Goal: Task Accomplishment & Management: Complete application form

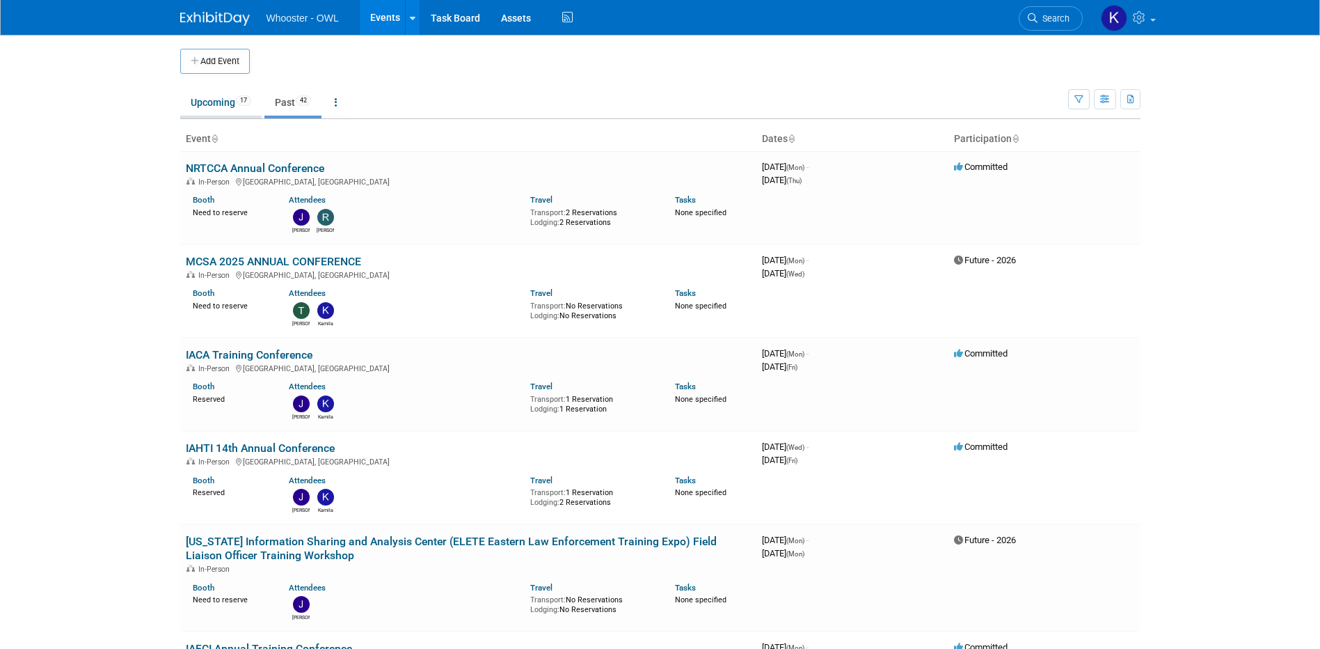
click at [205, 97] on link "Upcoming 17" at bounding box center [220, 102] width 81 height 26
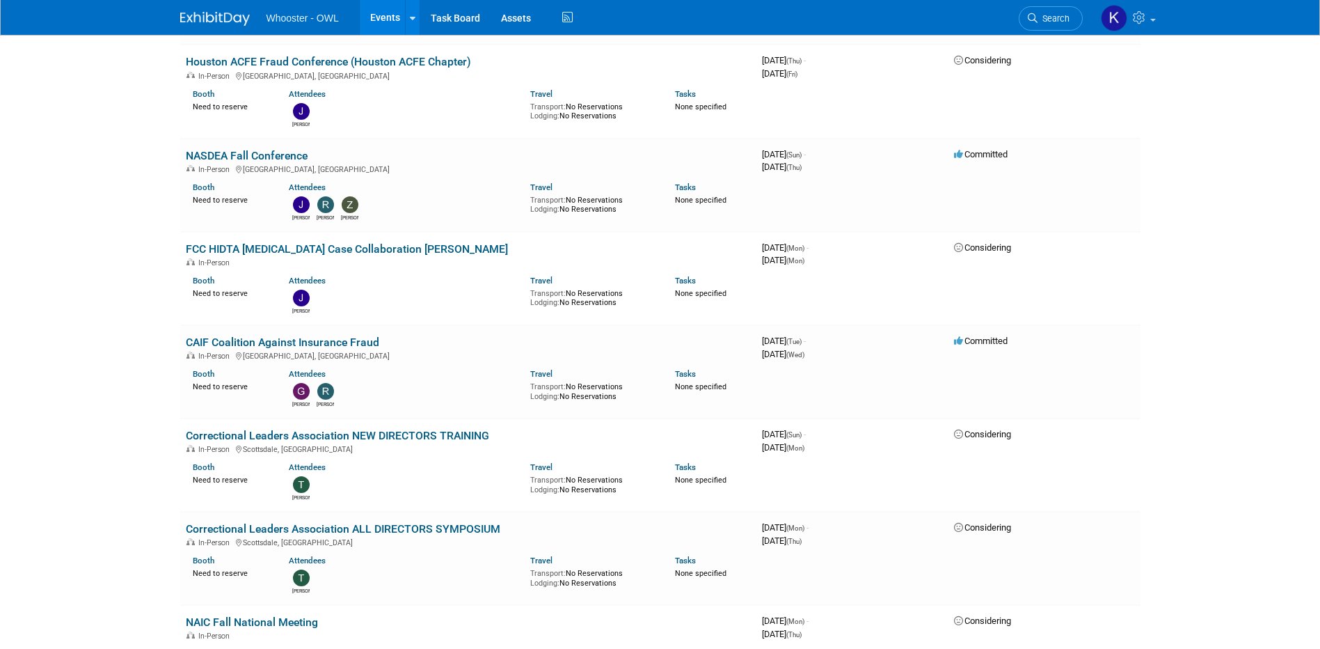
scroll to position [835, 0]
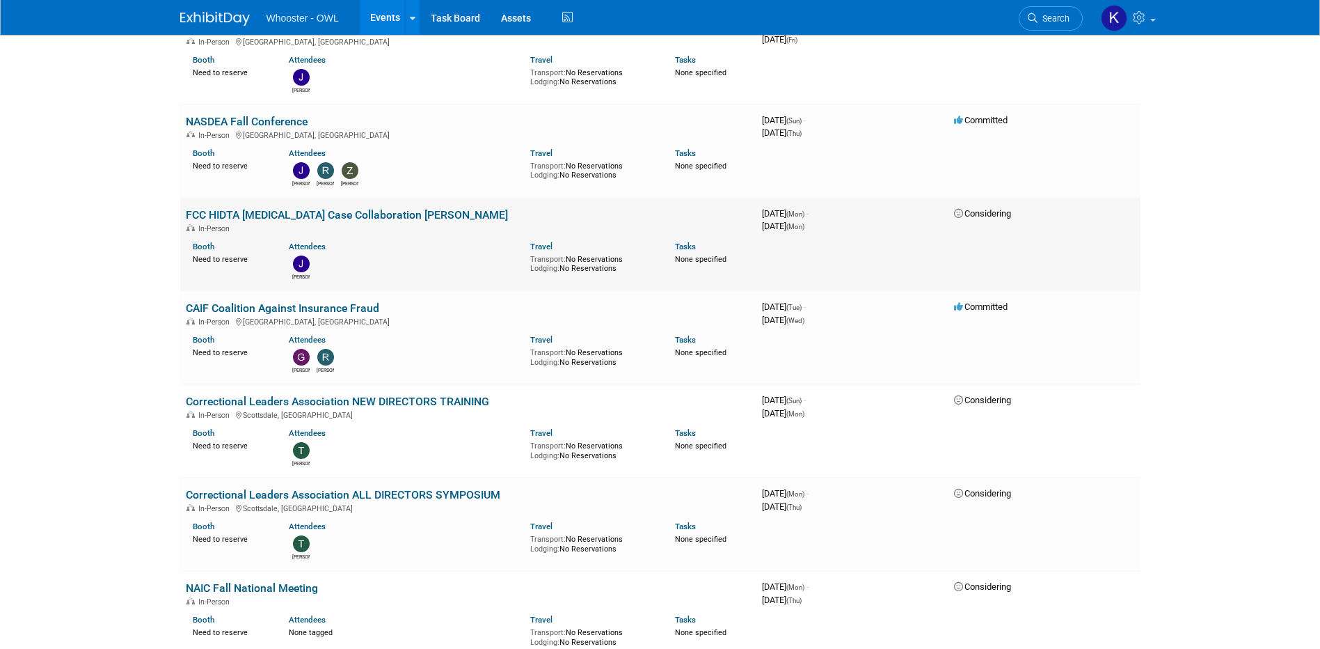
click at [298, 208] on link "FCC HIDTA [MEDICAL_DATA] Case Collaboration [PERSON_NAME]" at bounding box center [347, 214] width 322 height 13
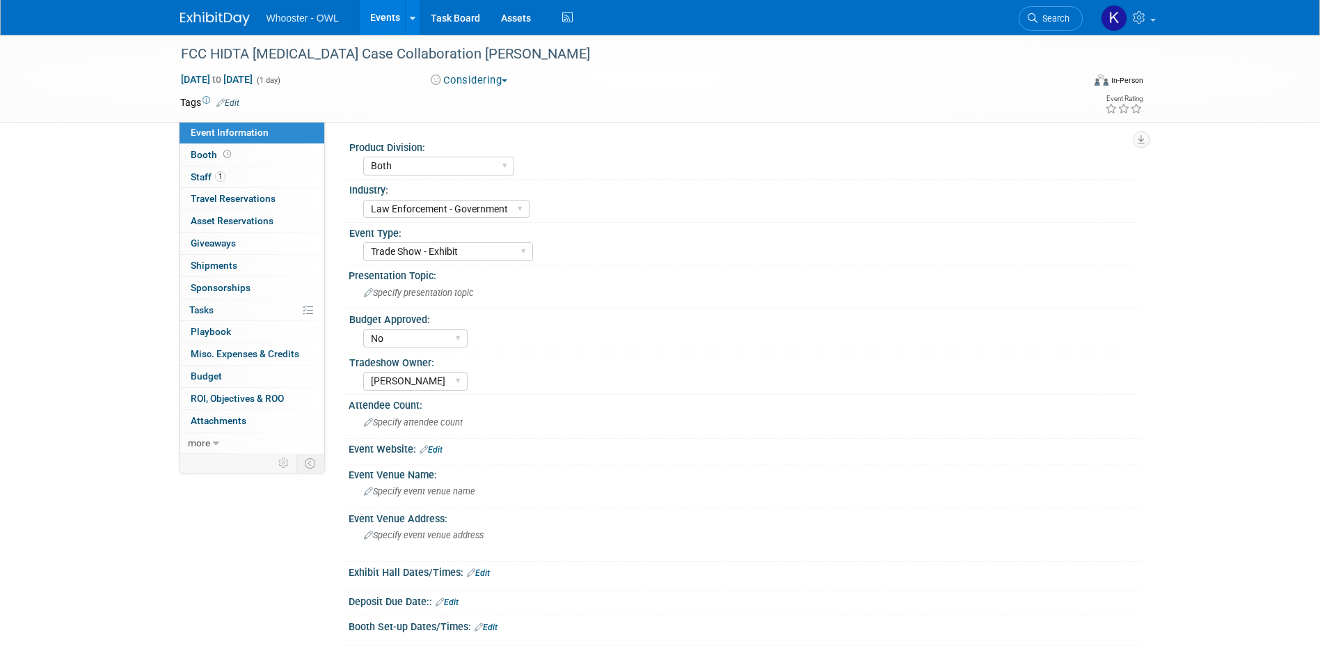
select select "Both"
select select "Law Enforcement - Government"
select select "Trade Show - Exhibit"
select select "No"
select select "Kamila Castaneda"
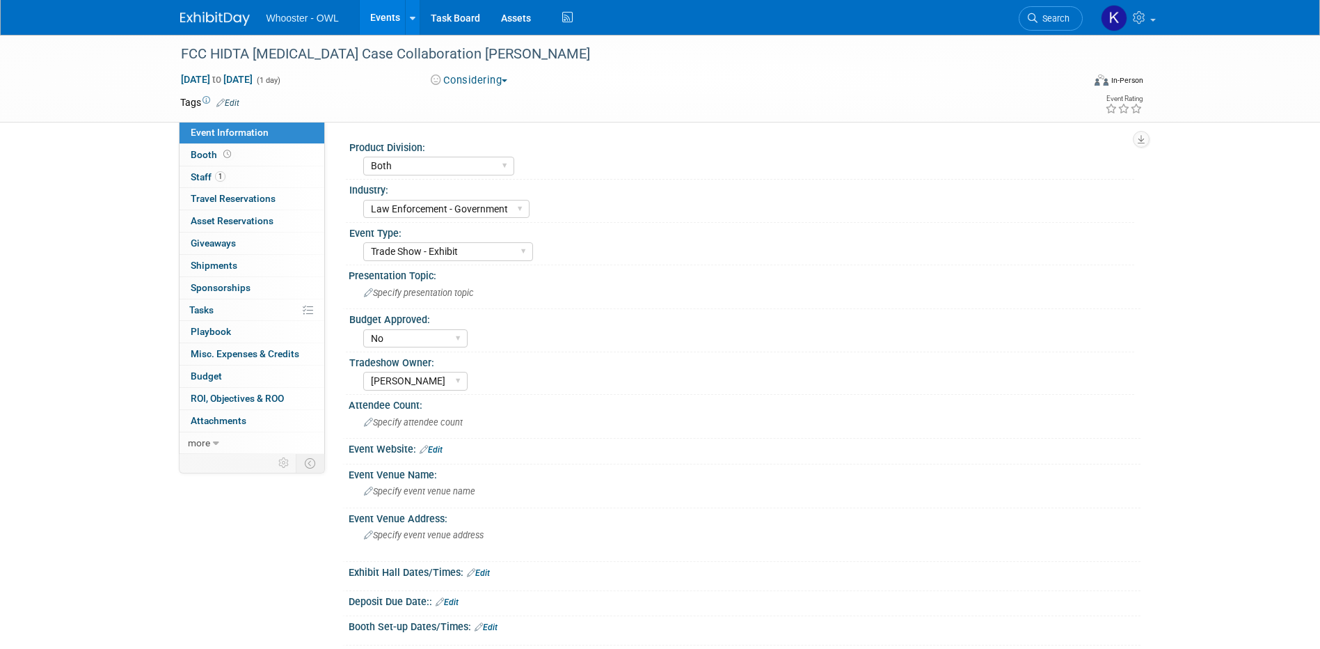
click at [513, 83] on button "Considering" at bounding box center [469, 80] width 87 height 15
click at [511, 157] on link "Future - 2026" at bounding box center [482, 161] width 110 height 19
click at [381, 12] on link "Events" at bounding box center [385, 17] width 51 height 35
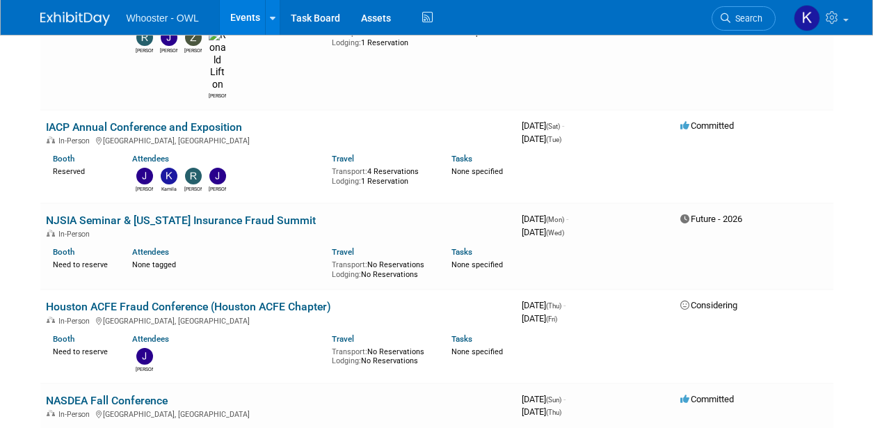
scroll to position [557, 0]
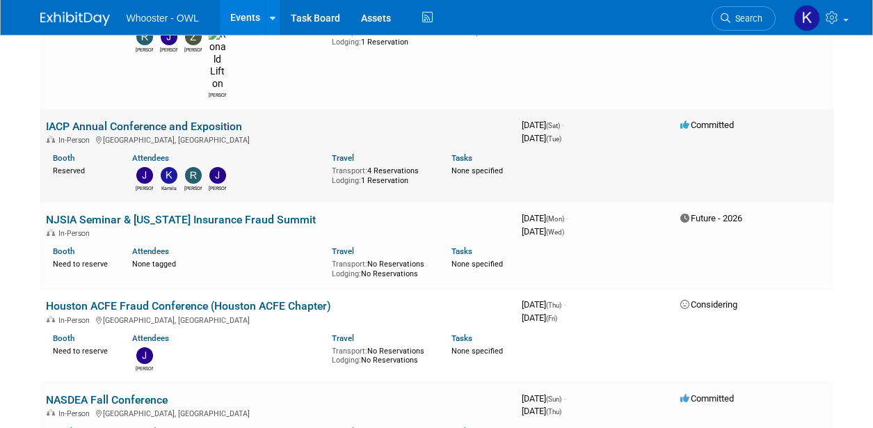
click at [104, 120] on link "IACP Annual Conference and Exposition" at bounding box center [144, 126] width 196 height 13
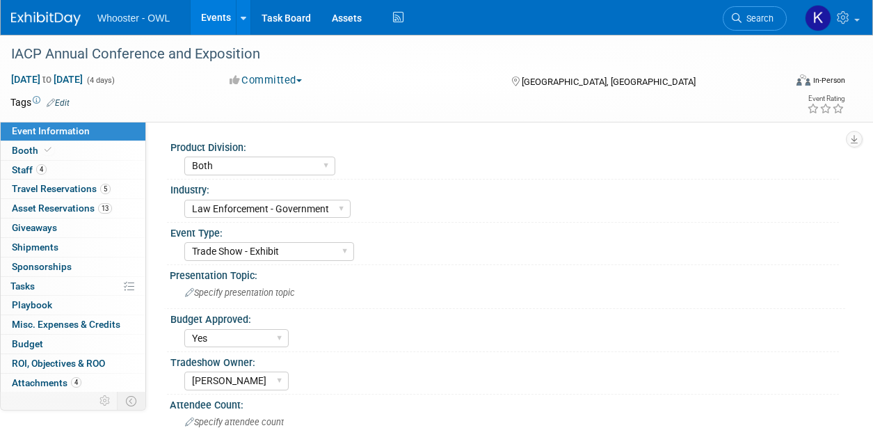
select select "Both"
select select "Law Enforcement - Government"
select select "Trade Show - Exhibit"
select select "Yes"
select select "[PERSON_NAME]"
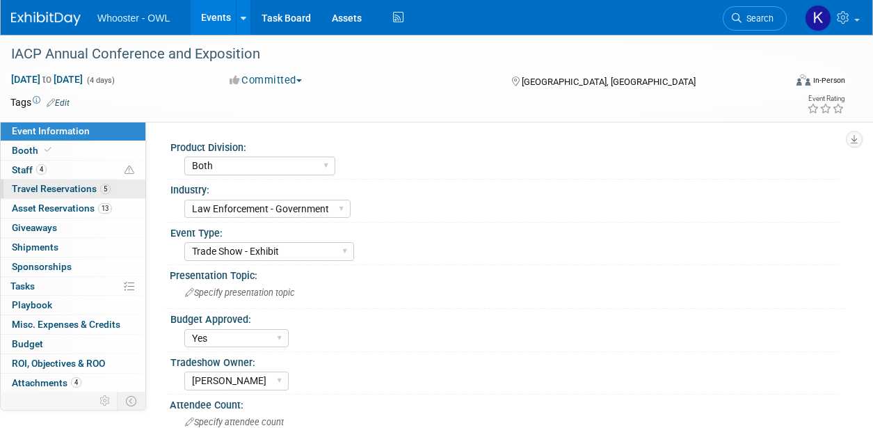
click at [79, 192] on span "Travel Reservations 5" at bounding box center [61, 188] width 99 height 11
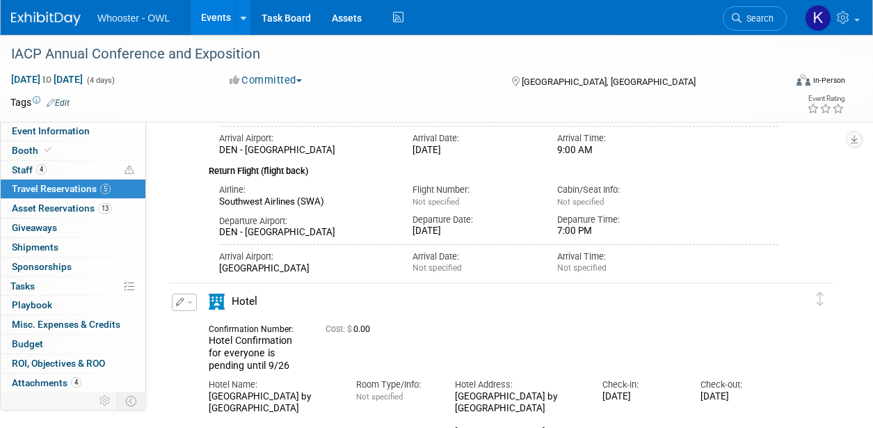
scroll to position [1322, 0]
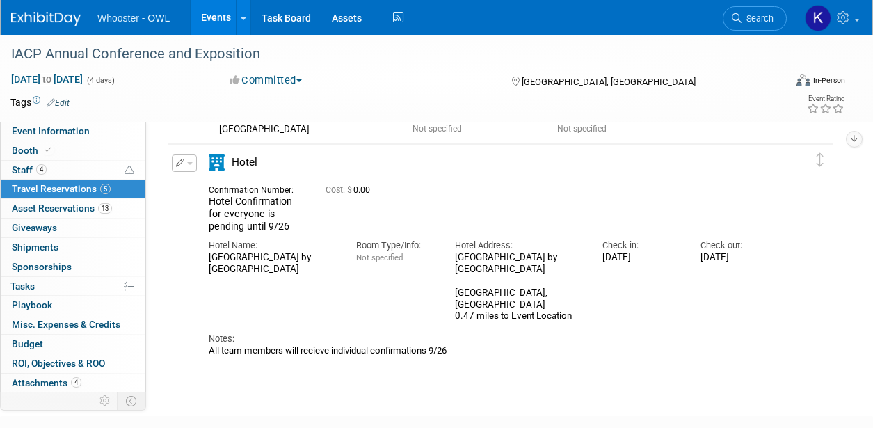
click at [200, 25] on link "Events" at bounding box center [216, 17] width 51 height 35
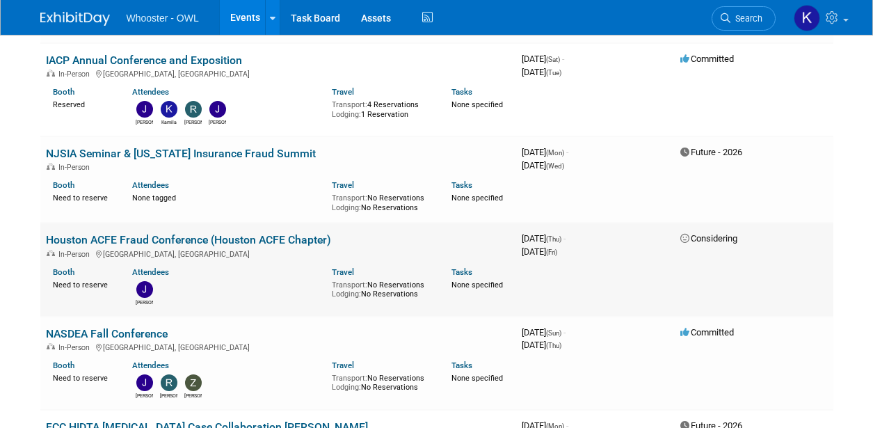
scroll to position [696, 0]
